Goal: Transaction & Acquisition: Obtain resource

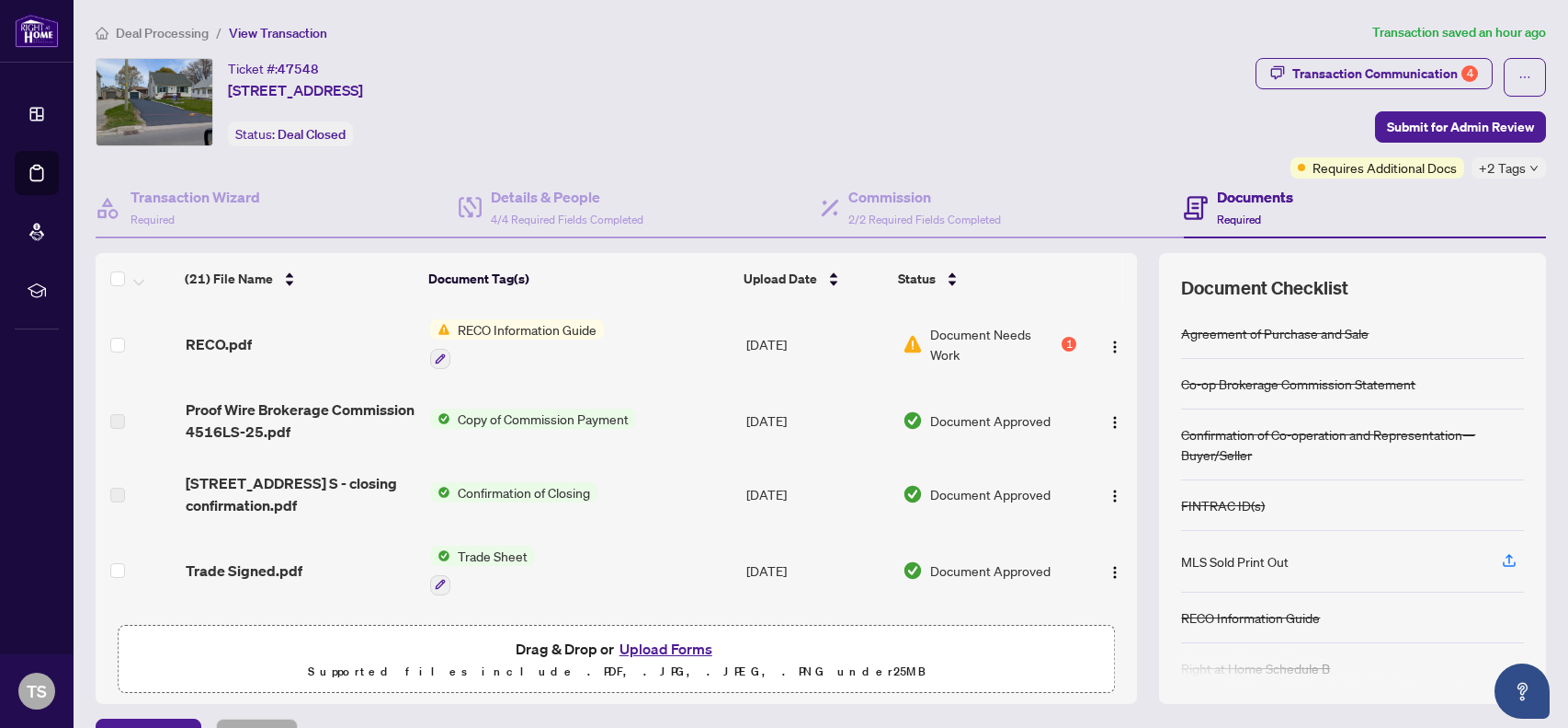
click at [568, 331] on span "RECO Information Guide" at bounding box center [527, 330] width 154 height 20
click at [582, 333] on span "RECO Information Guide" at bounding box center [527, 330] width 154 height 20
click at [263, 333] on div "RECO.pdf" at bounding box center [300, 344] width 230 height 22
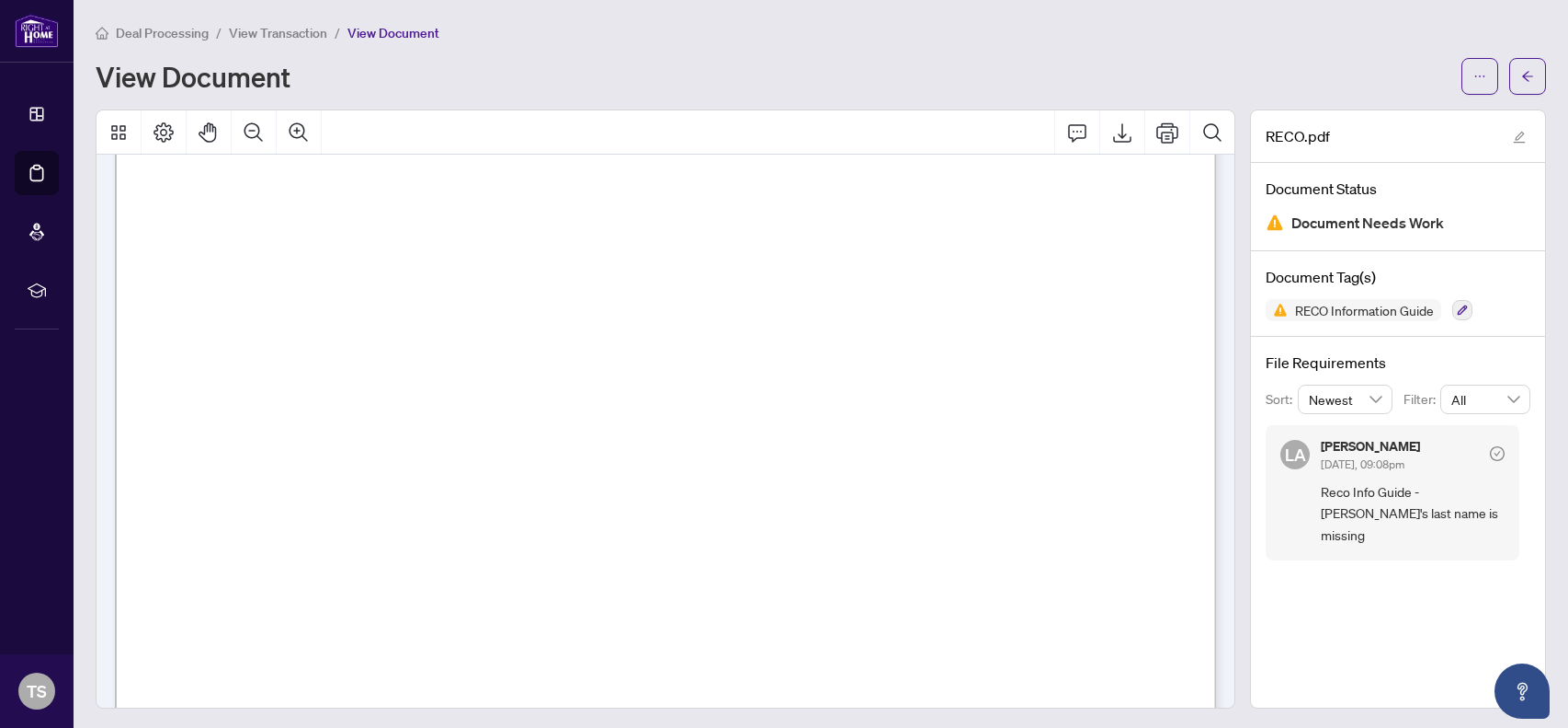
scroll to position [18013, 0]
click at [1123, 130] on icon "Export" at bounding box center [1122, 132] width 18 height 19
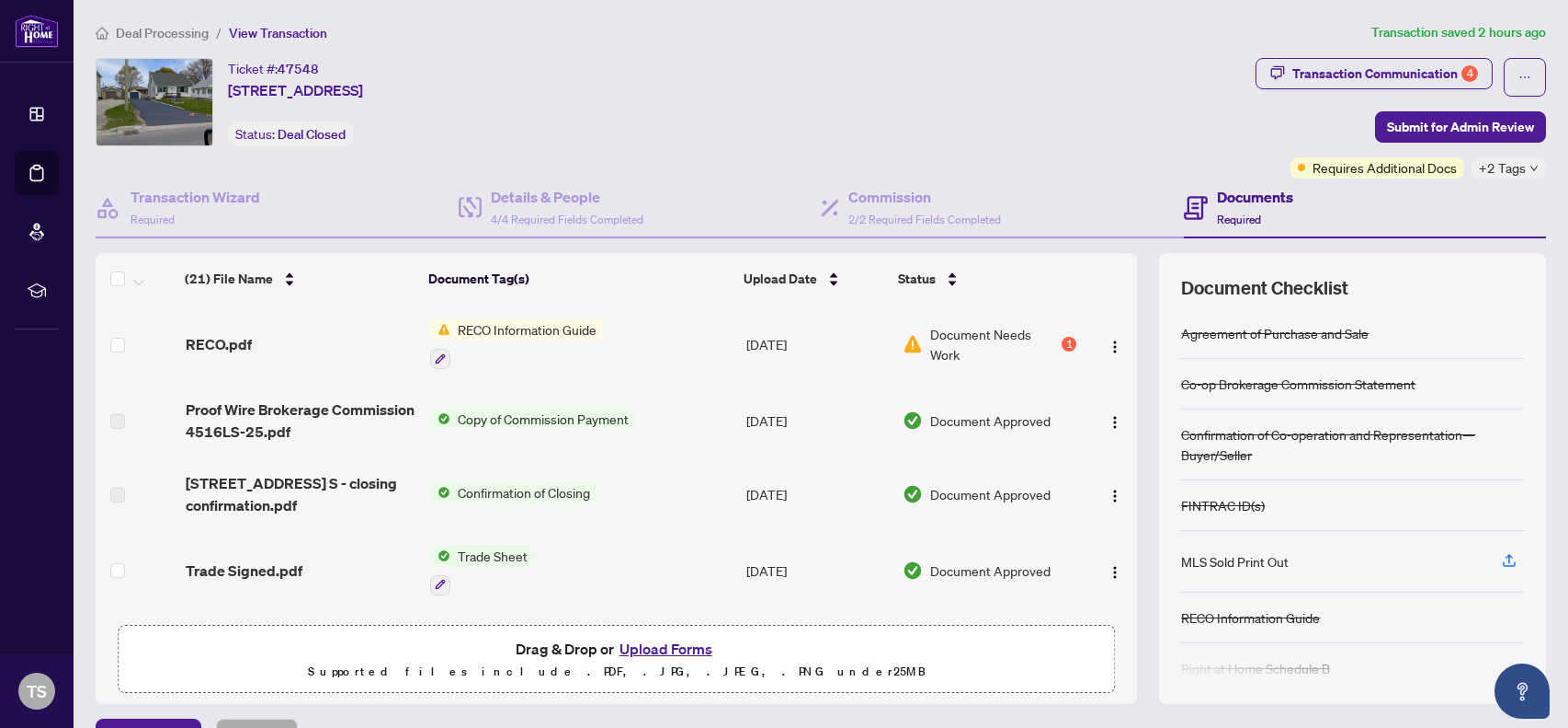
click at [677, 644] on button "Upload Forms" at bounding box center [666, 648] width 104 height 24
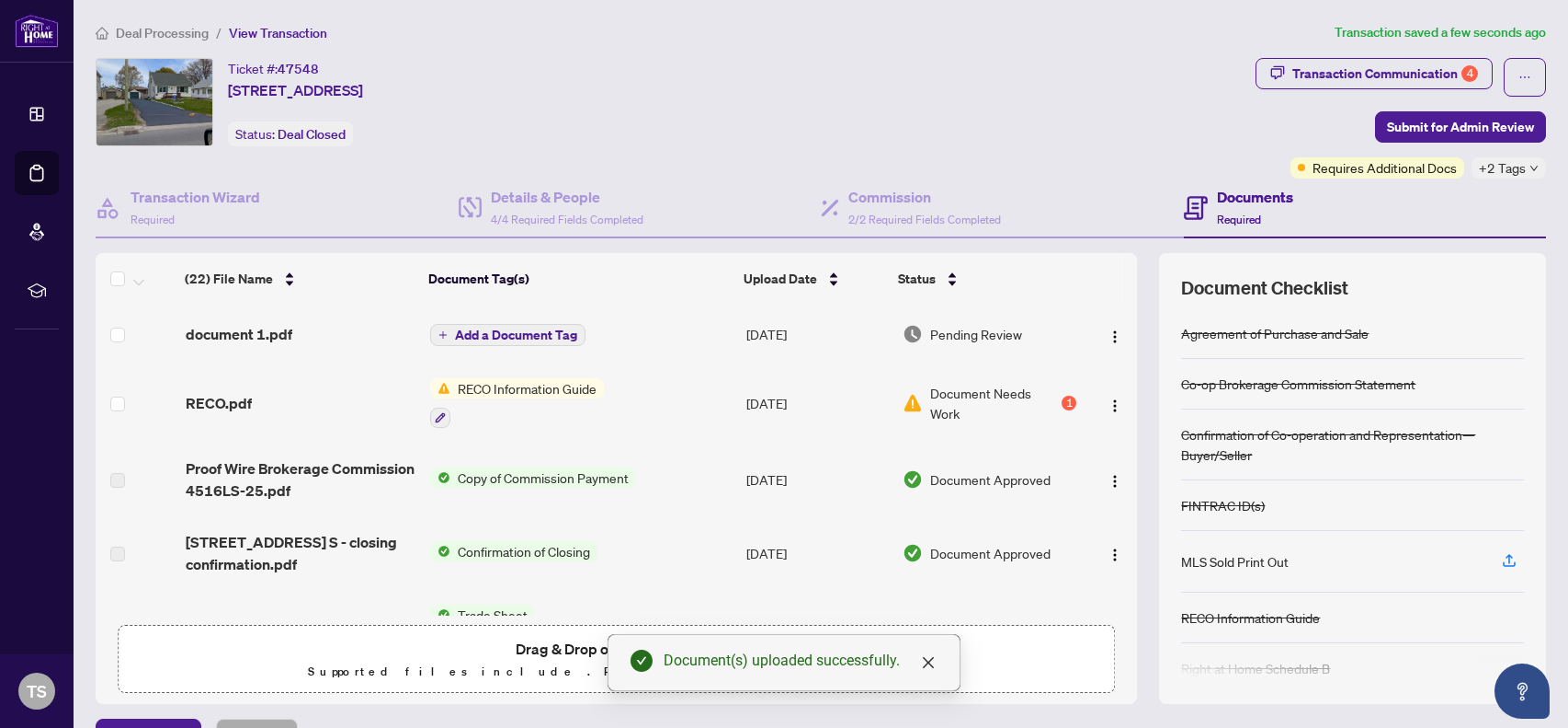
click at [525, 336] on span "Add a Document Tag" at bounding box center [516, 335] width 122 height 13
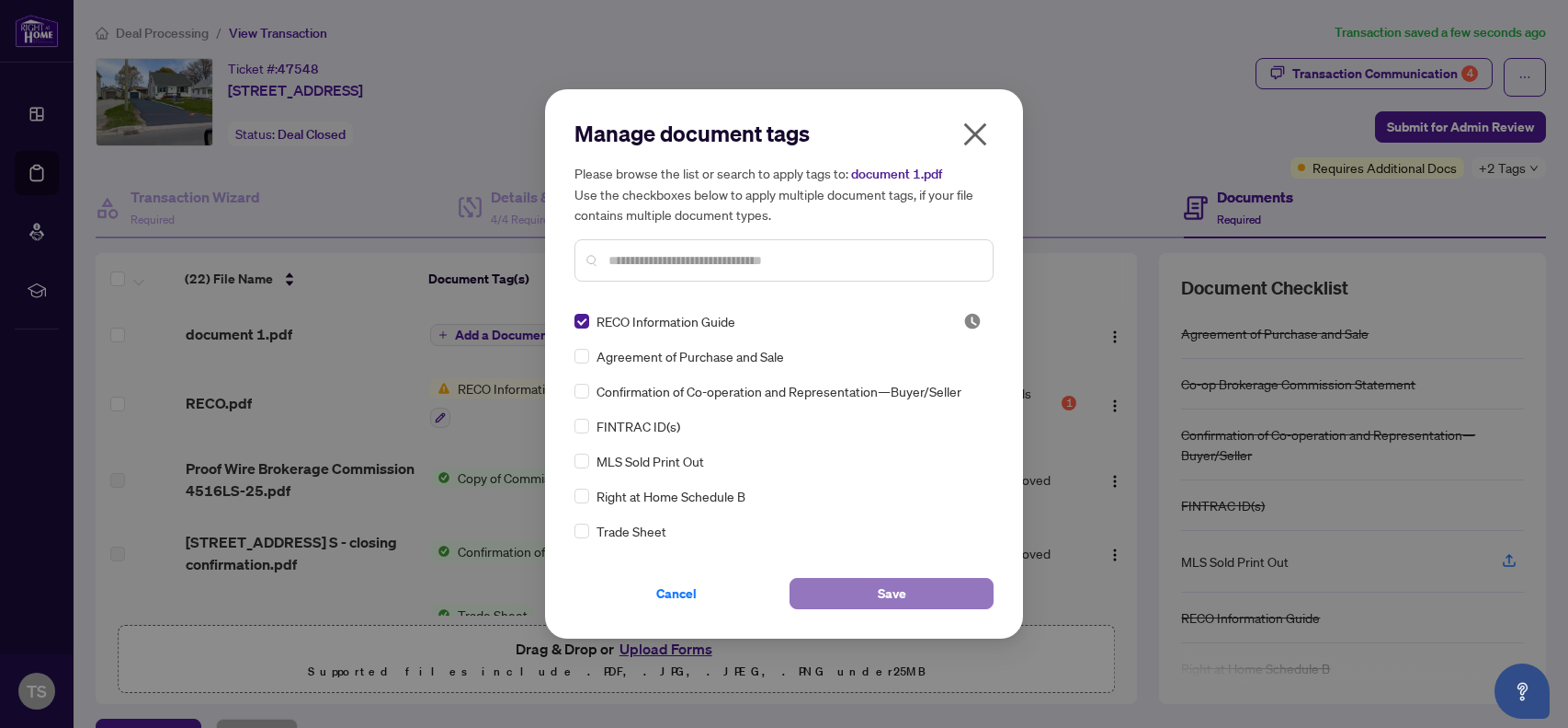
click at [881, 591] on span "Save" at bounding box center [892, 592] width 29 height 29
